Goal: Navigation & Orientation: Find specific page/section

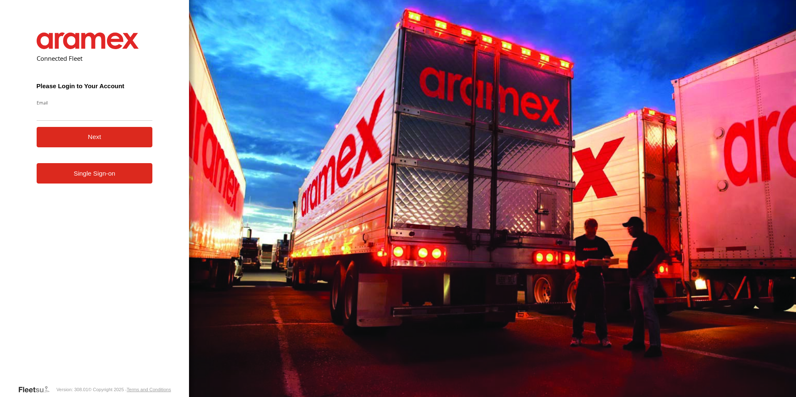
drag, startPoint x: 0, startPoint y: 0, endPoint x: 178, endPoint y: 202, distance: 269.2
click at [179, 204] on div "Connected Fleet Please Login to Your Account Email Enter a valid login email ad…" at bounding box center [94, 198] width 189 height 397
click at [141, 176] on link "Single Sign-on" at bounding box center [95, 173] width 116 height 20
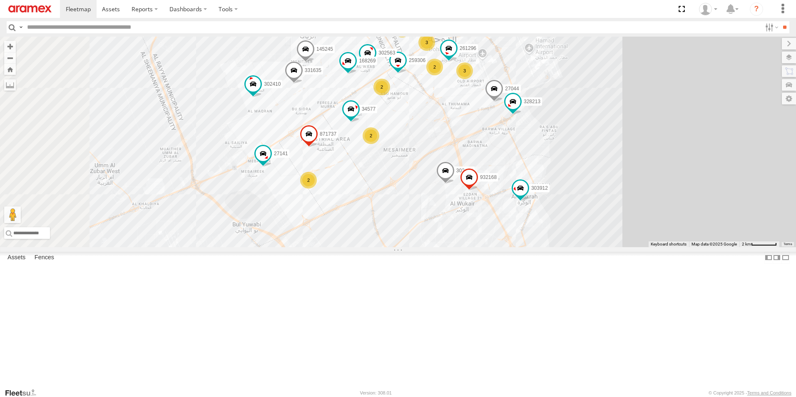
drag, startPoint x: 610, startPoint y: 258, endPoint x: 663, endPoint y: 180, distance: 93.8
click at [663, 180] on div "263821 34552 179231 303912 303967 302410 180432 128715 255325 3 302563 303427 2…" at bounding box center [398, 142] width 796 height 211
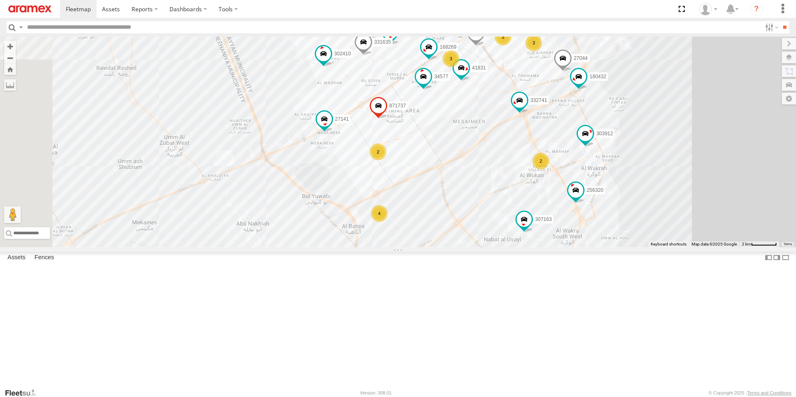
drag, startPoint x: 511, startPoint y: 291, endPoint x: 535, endPoint y: 188, distance: 106.1
click at [535, 188] on div "307163 263821 34552 303967 34766 302410 27141 303908 128715 2 240892 302563 2 2…" at bounding box center [398, 142] width 796 height 211
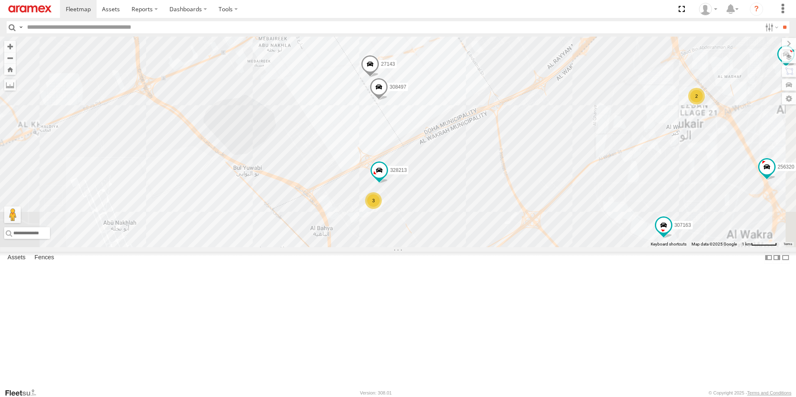
drag, startPoint x: 526, startPoint y: 288, endPoint x: 553, endPoint y: 225, distance: 68.0
click at [553, 225] on div "307163 263821 34552 303967 34766 302410 27141 303908 128715 240892 302563 26125…" at bounding box center [398, 142] width 796 height 211
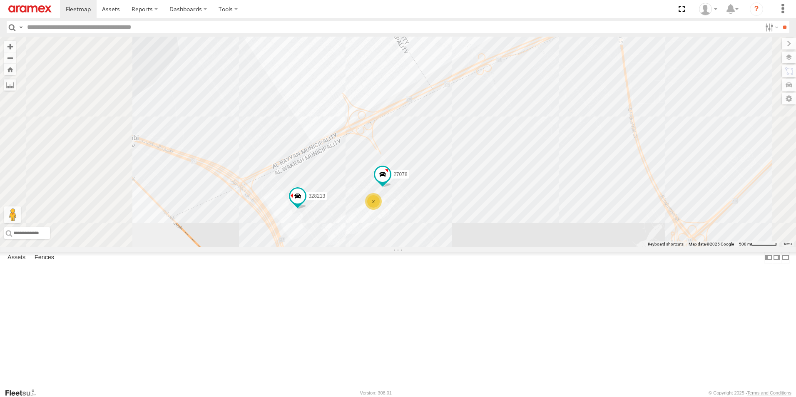
drag, startPoint x: 555, startPoint y: 178, endPoint x: 603, endPoint y: 230, distance: 70.7
click at [603, 230] on div "307163 263821 34552 303967 34766 302410 27141 303908 128715 240892 302563 26125…" at bounding box center [398, 142] width 796 height 211
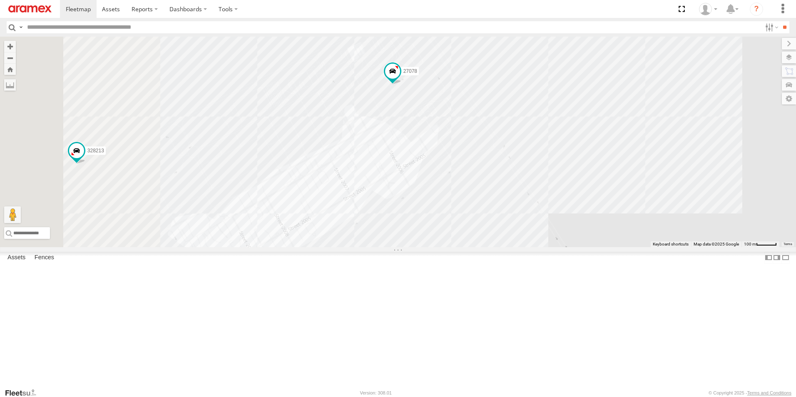
drag, startPoint x: 490, startPoint y: 250, endPoint x: 668, endPoint y: 146, distance: 205.7
click at [668, 146] on div "307163 263821 34552 303967 34766 302410 27141 303908 128715 240892 302563 26125…" at bounding box center [398, 142] width 796 height 211
